Goal: Information Seeking & Learning: Understand process/instructions

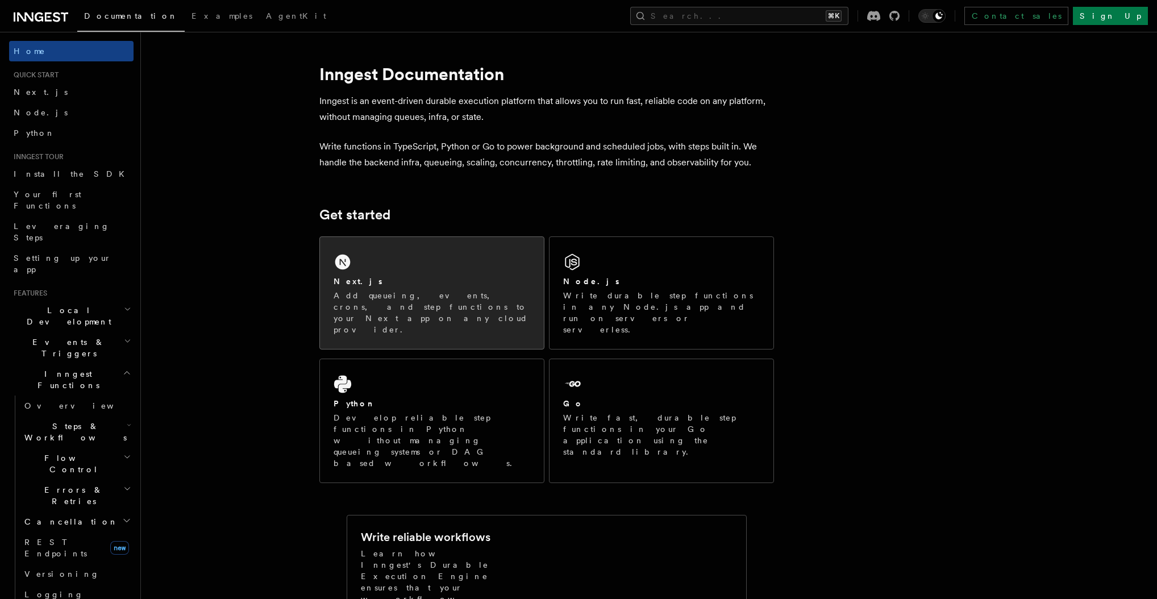
click at [422, 299] on p "Add queueing, events, crons, and step functions to your Next app on any cloud p…" at bounding box center [432, 312] width 197 height 45
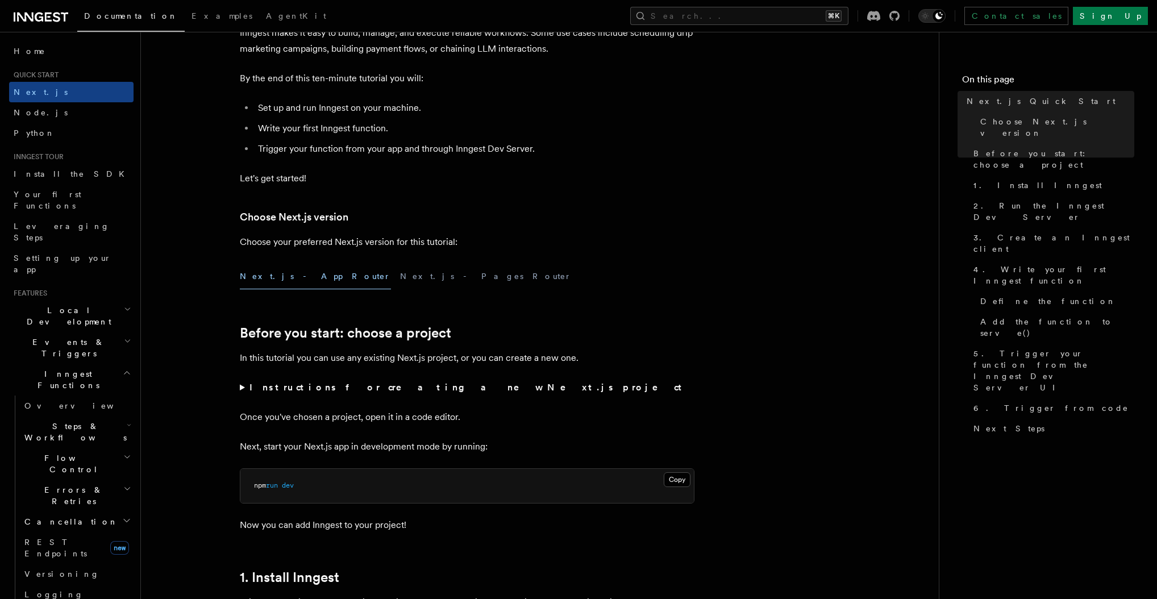
scroll to position [114, 0]
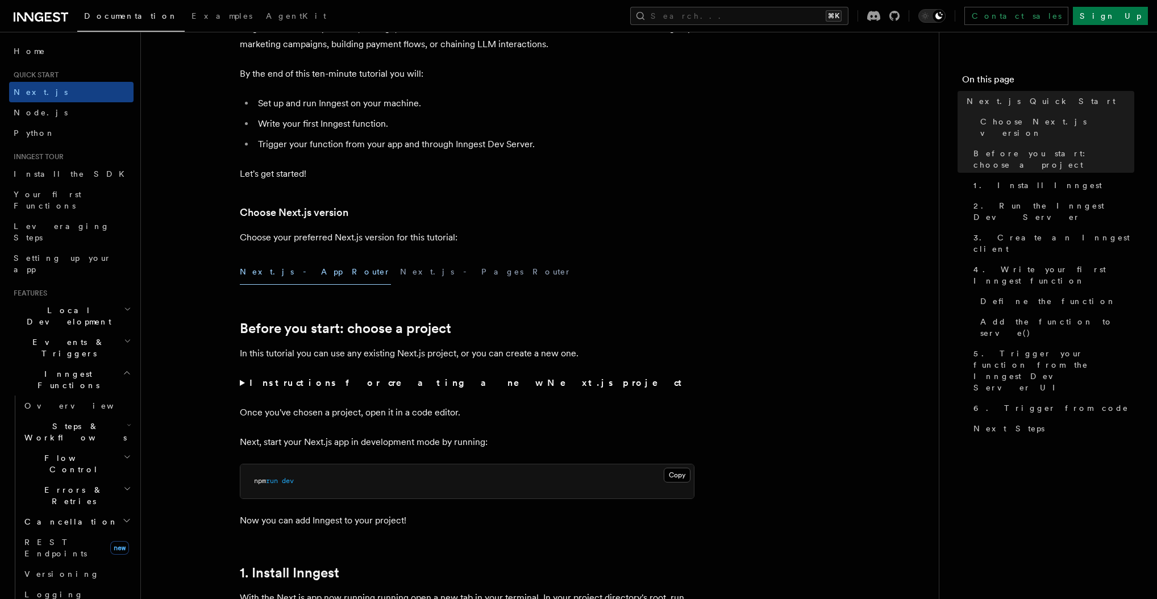
click at [278, 274] on button "Next.js - App Router" at bounding box center [315, 272] width 151 height 26
click at [400, 272] on button "Next.js - Pages Router" at bounding box center [486, 272] width 172 height 26
click at [279, 272] on button "Next.js - App Router" at bounding box center [315, 272] width 151 height 26
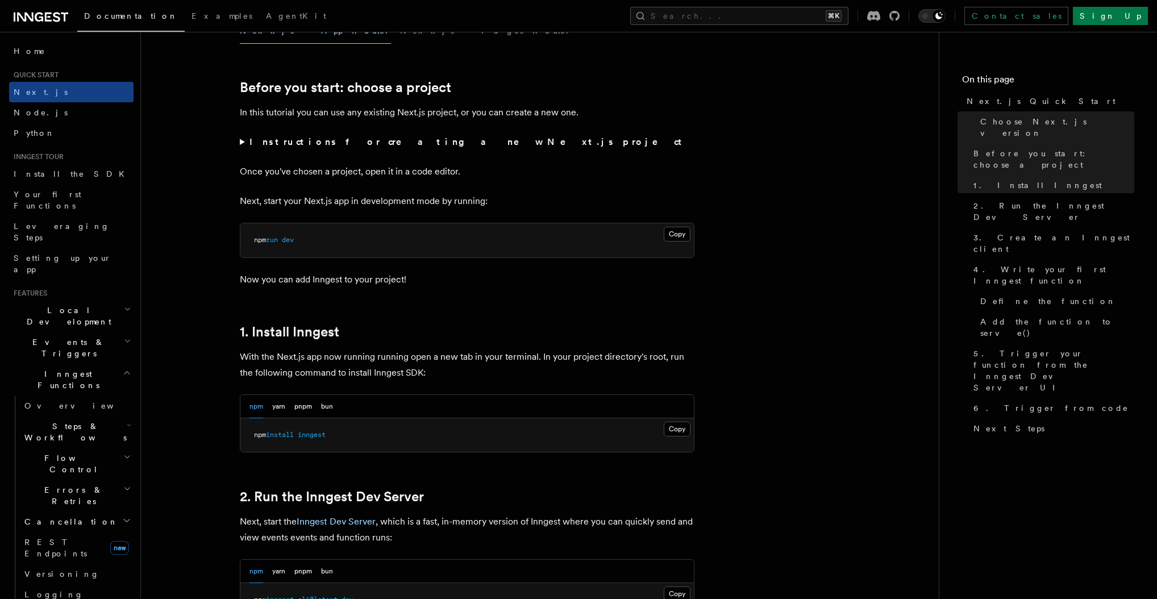
scroll to position [363, 0]
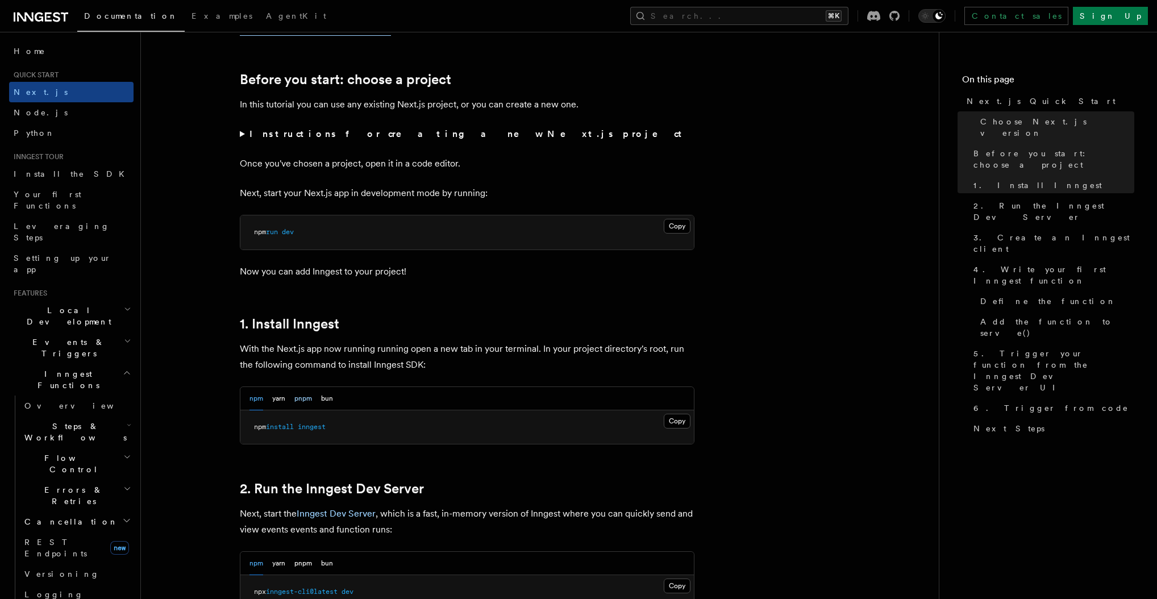
click at [306, 394] on button "pnpm" at bounding box center [303, 398] width 18 height 23
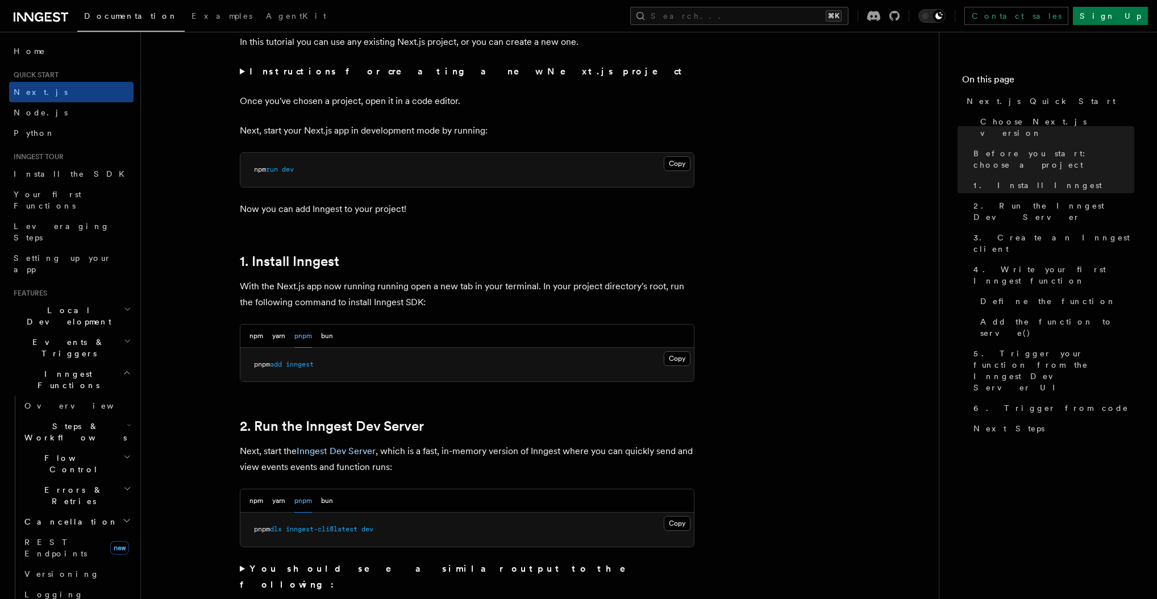
scroll to position [425, 0]
click at [679, 355] on button "Copy Copied" at bounding box center [677, 358] width 27 height 15
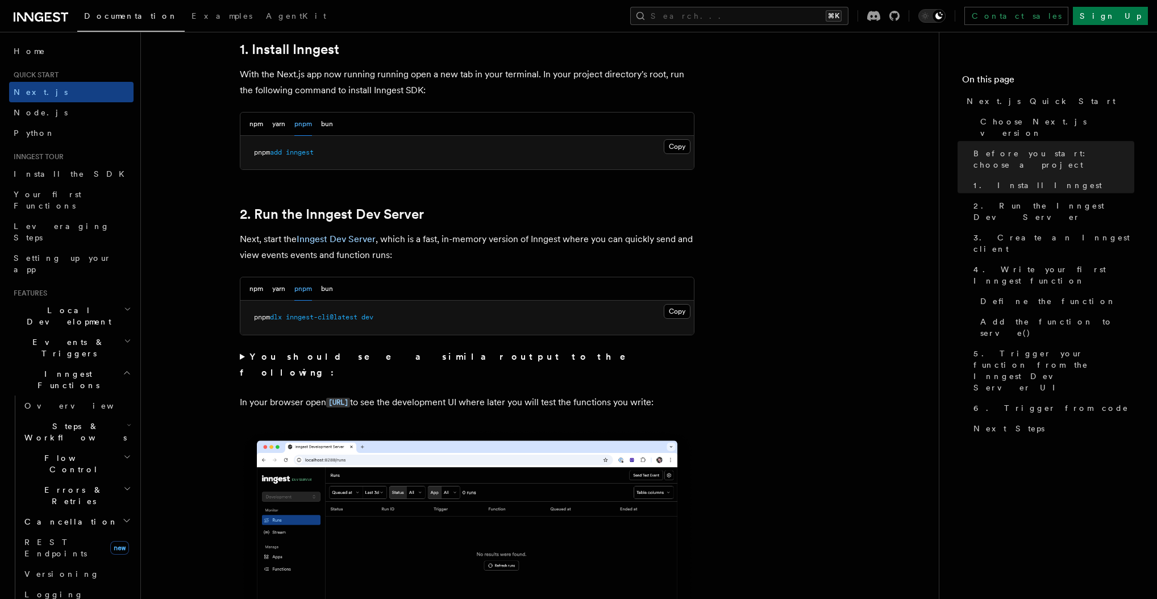
scroll to position [638, 0]
click at [675, 310] on button "Copy Copied" at bounding box center [677, 311] width 27 height 15
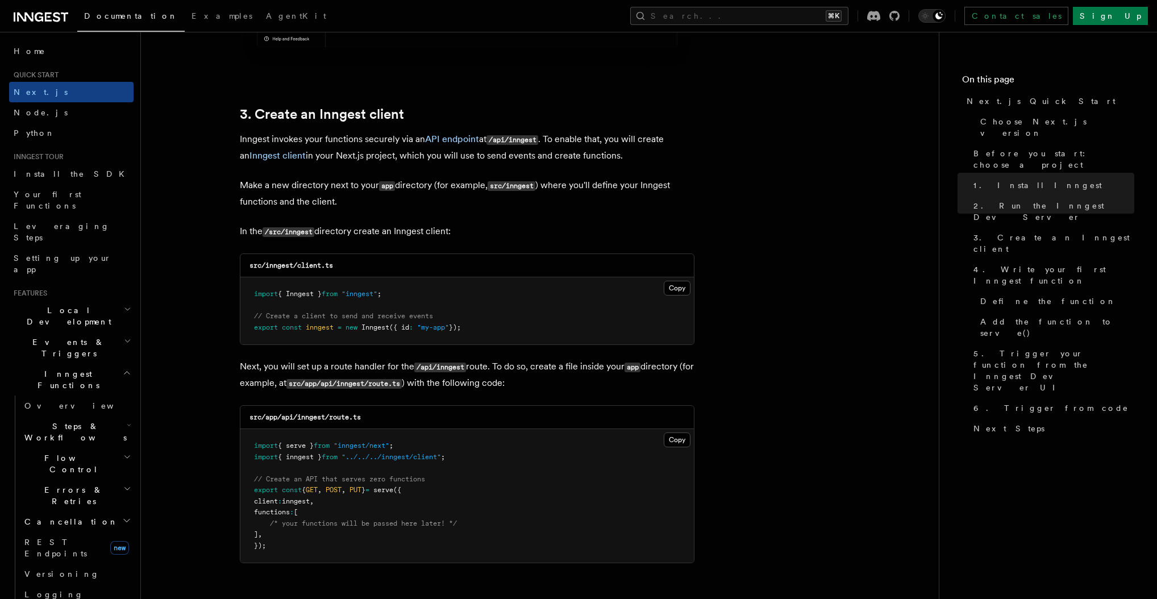
scroll to position [1298, 0]
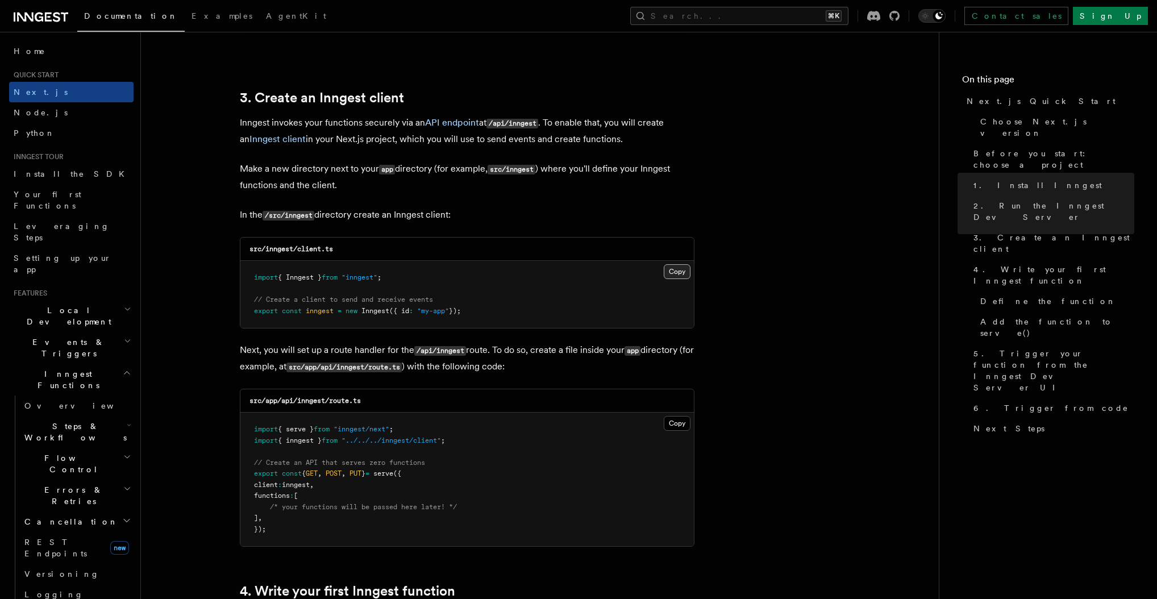
click at [676, 271] on button "Copy Copied" at bounding box center [677, 271] width 27 height 15
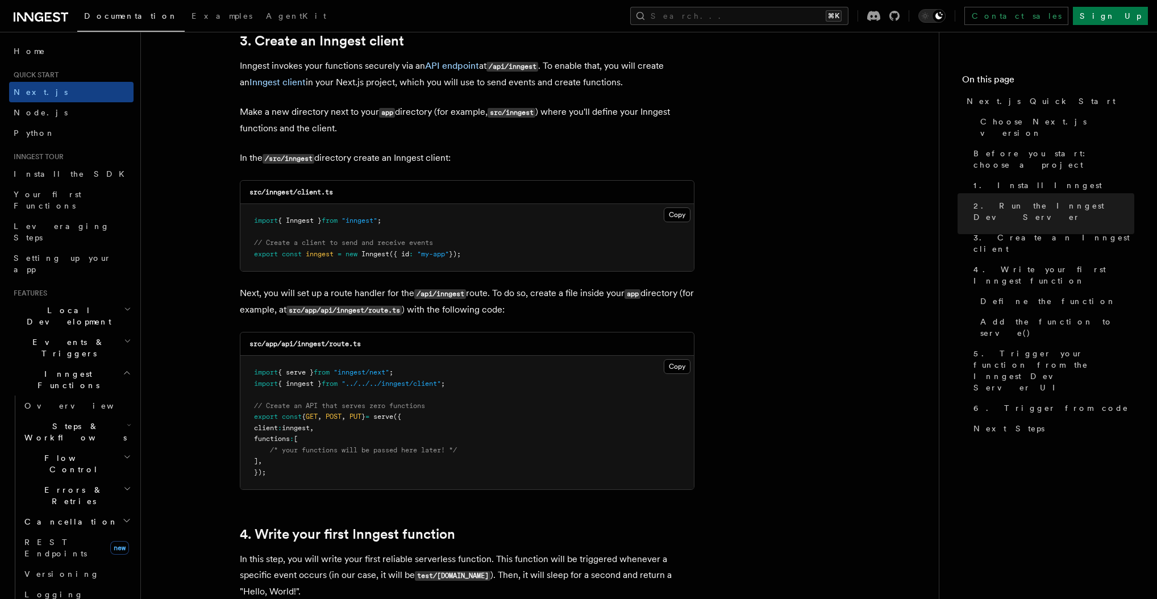
scroll to position [1356, 0]
click at [680, 367] on button "Copy Copied" at bounding box center [677, 365] width 27 height 15
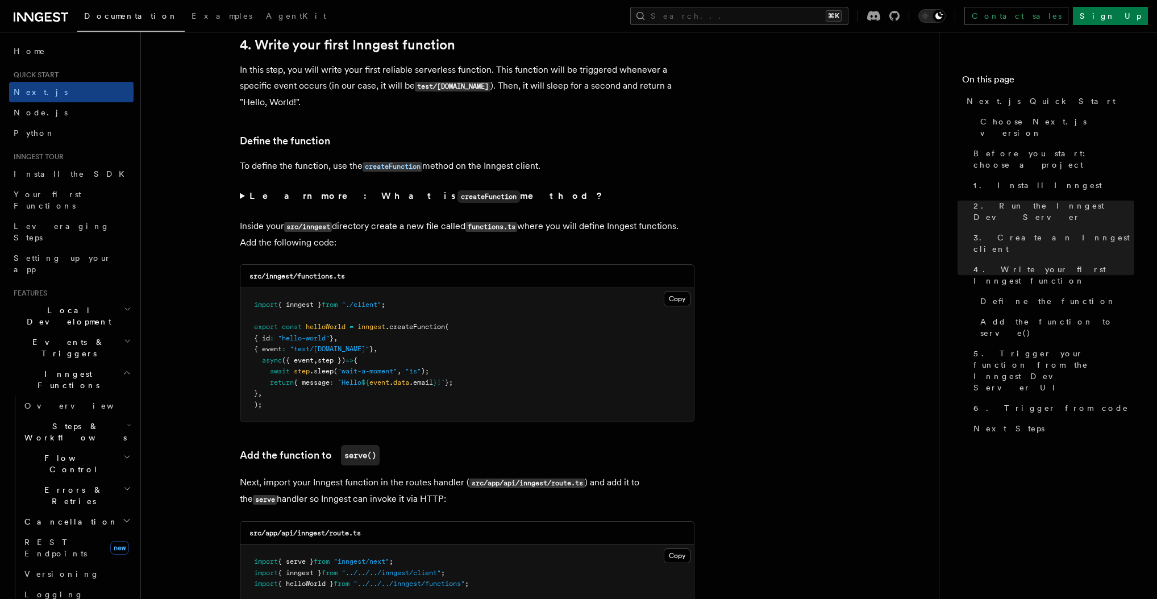
scroll to position [1853, 0]
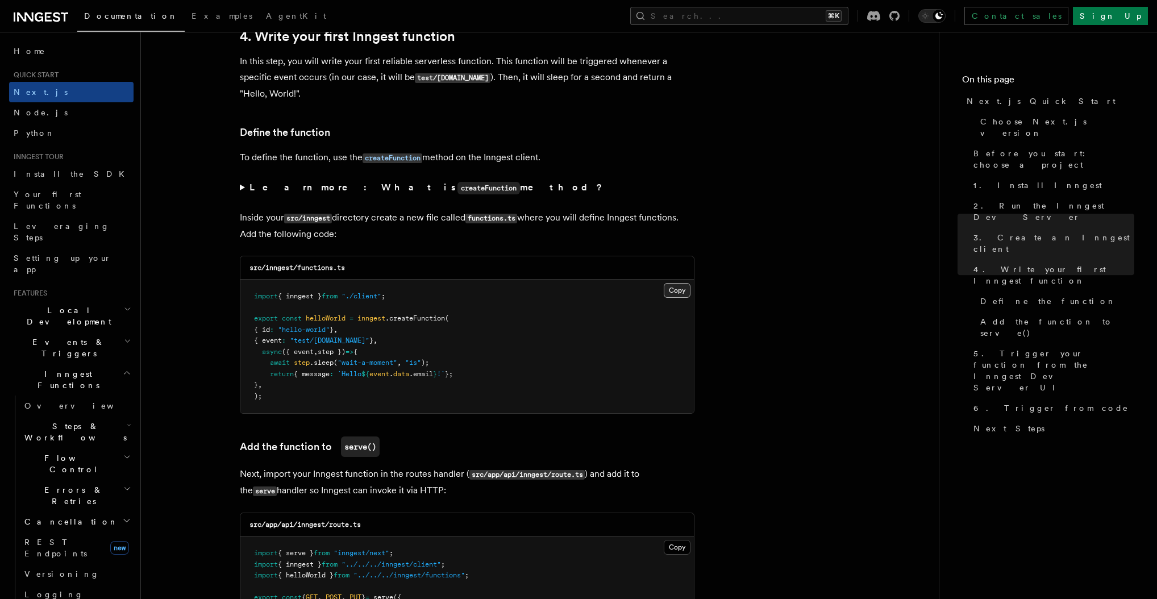
click at [676, 292] on button "Copy Copied" at bounding box center [677, 290] width 27 height 15
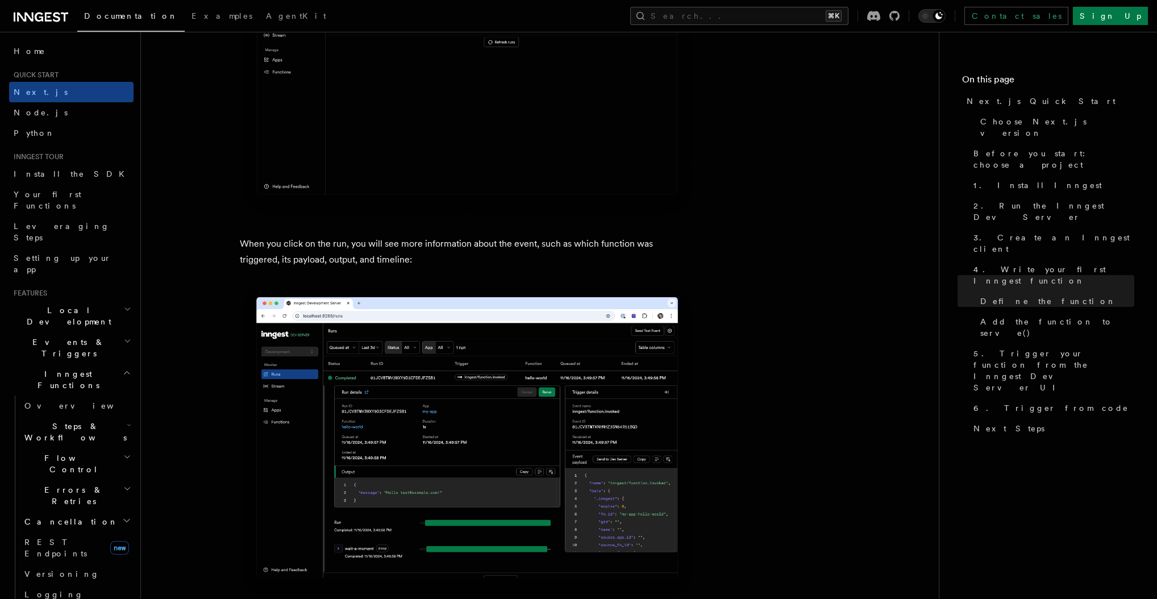
scroll to position [4031, 0]
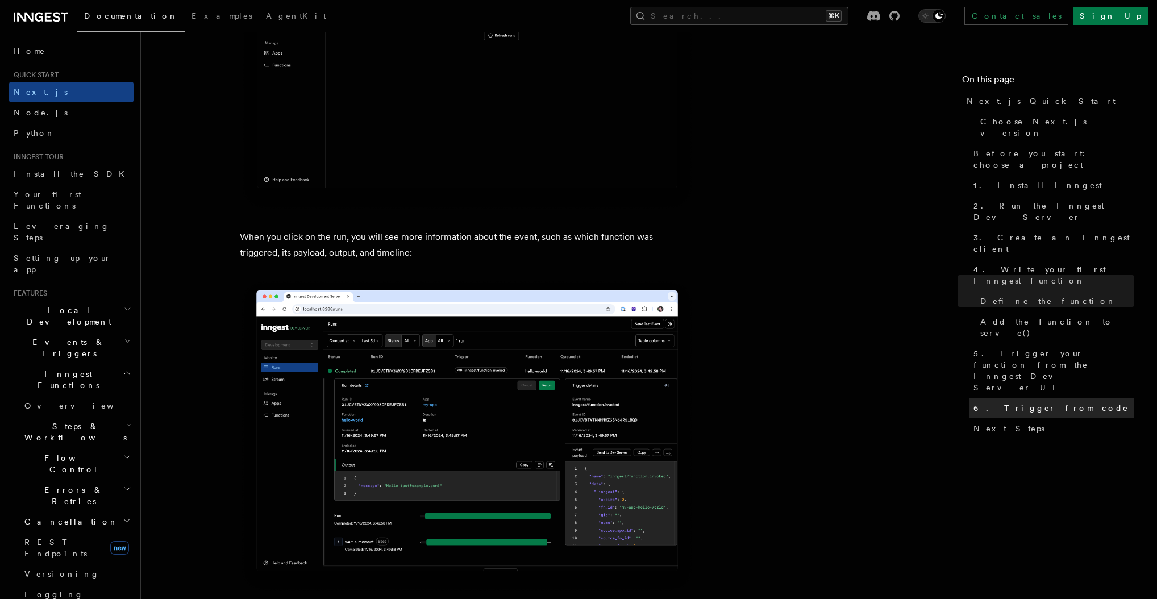
click at [1011, 402] on span "6. Trigger from code" at bounding box center [1051, 407] width 155 height 11
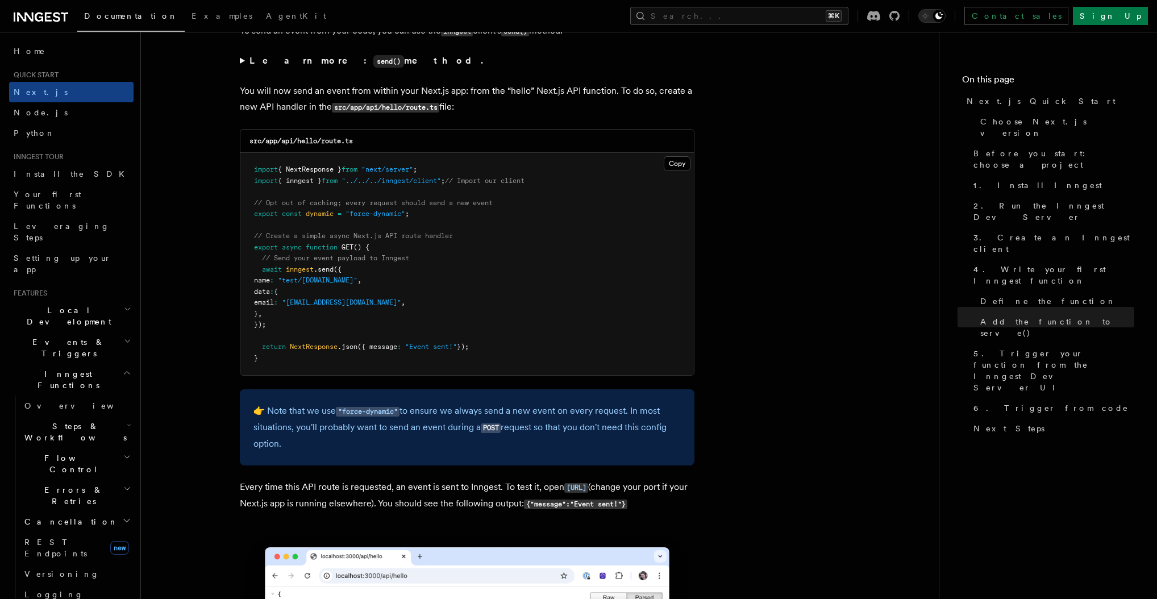
scroll to position [5921, 0]
click at [679, 169] on button "Copy Copied" at bounding box center [677, 164] width 27 height 15
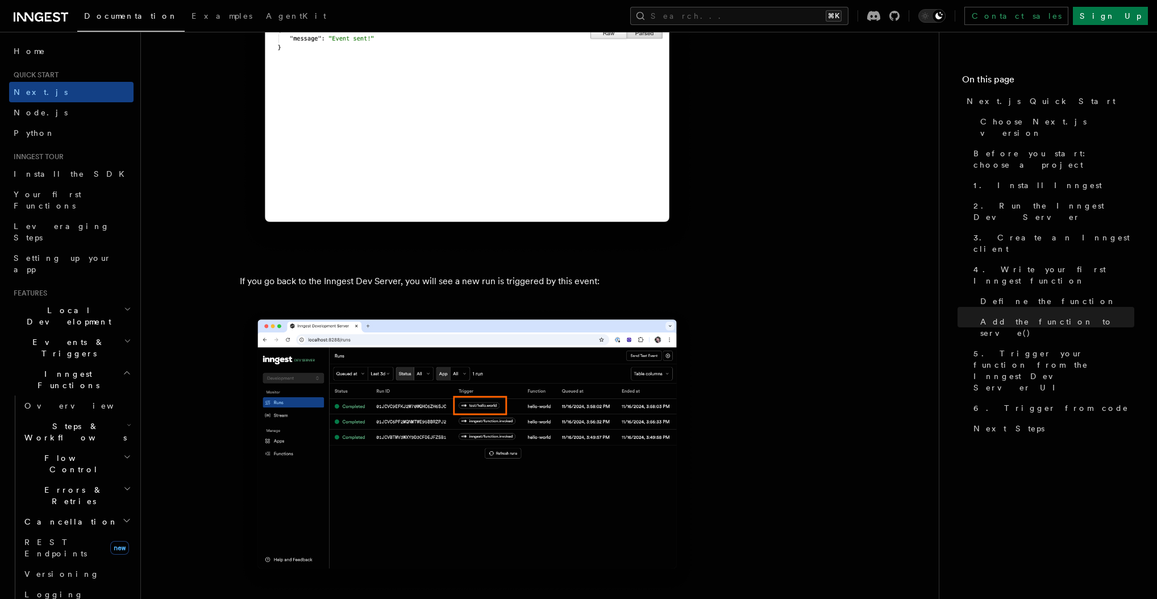
scroll to position [6593, 0]
